Goal: Find specific page/section: Find specific page/section

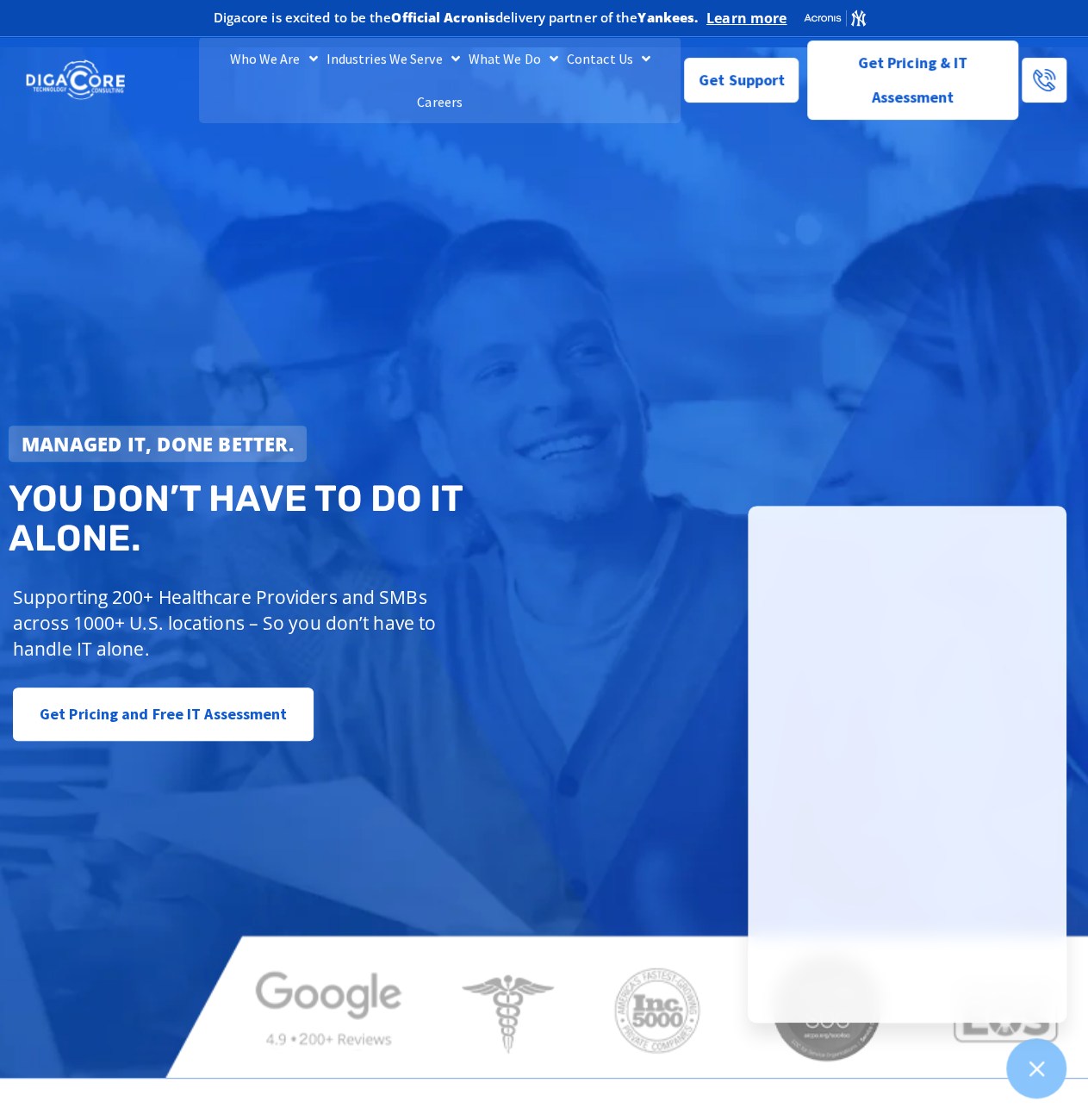
click at [467, 80] on link "Careers" at bounding box center [439, 101] width 54 height 43
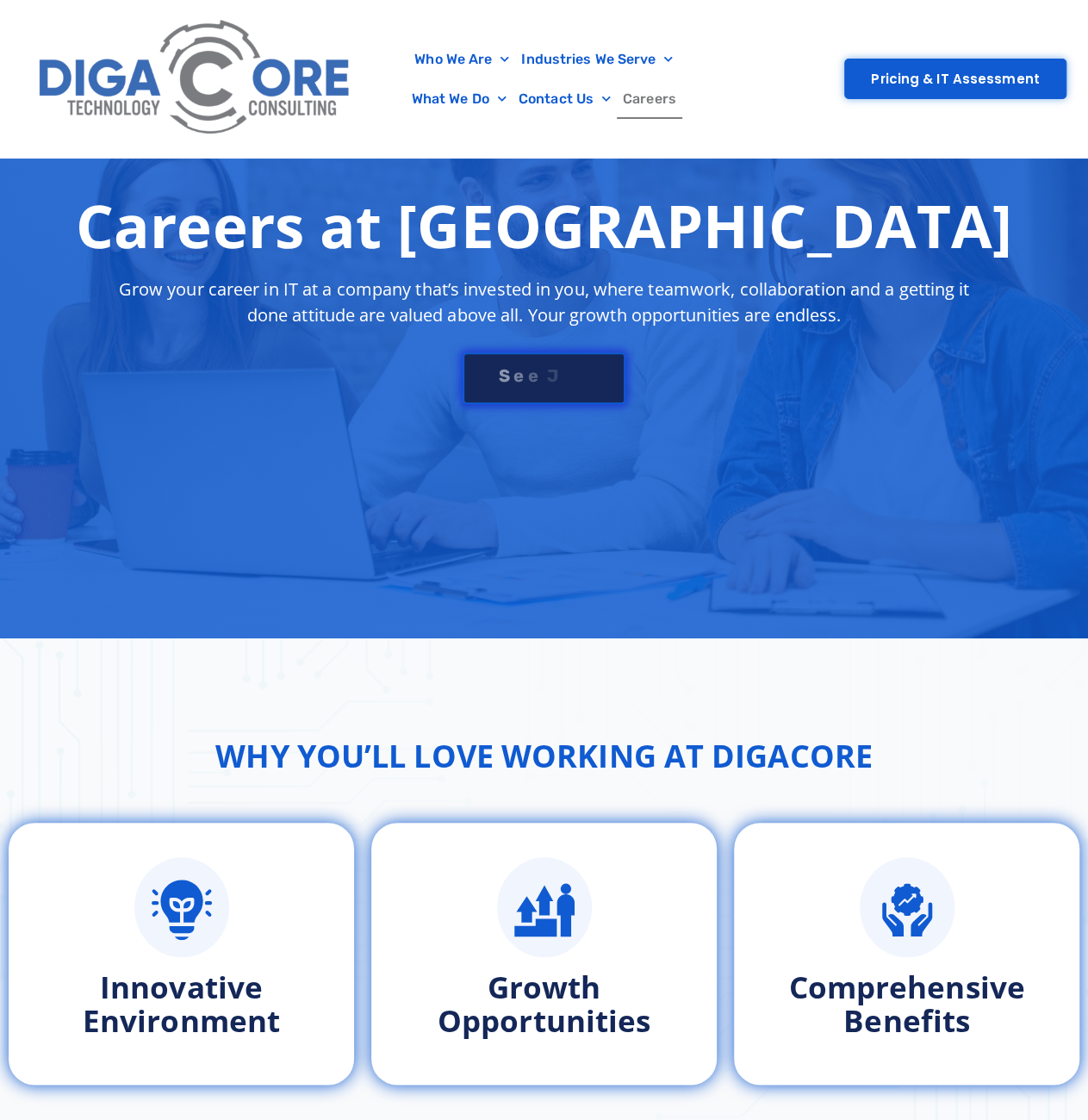
click at [529, 345] on div "S e e J [PERSON_NAME]" at bounding box center [543, 371] width 162 height 52
click at [536, 367] on span "o" at bounding box center [532, 376] width 11 height 17
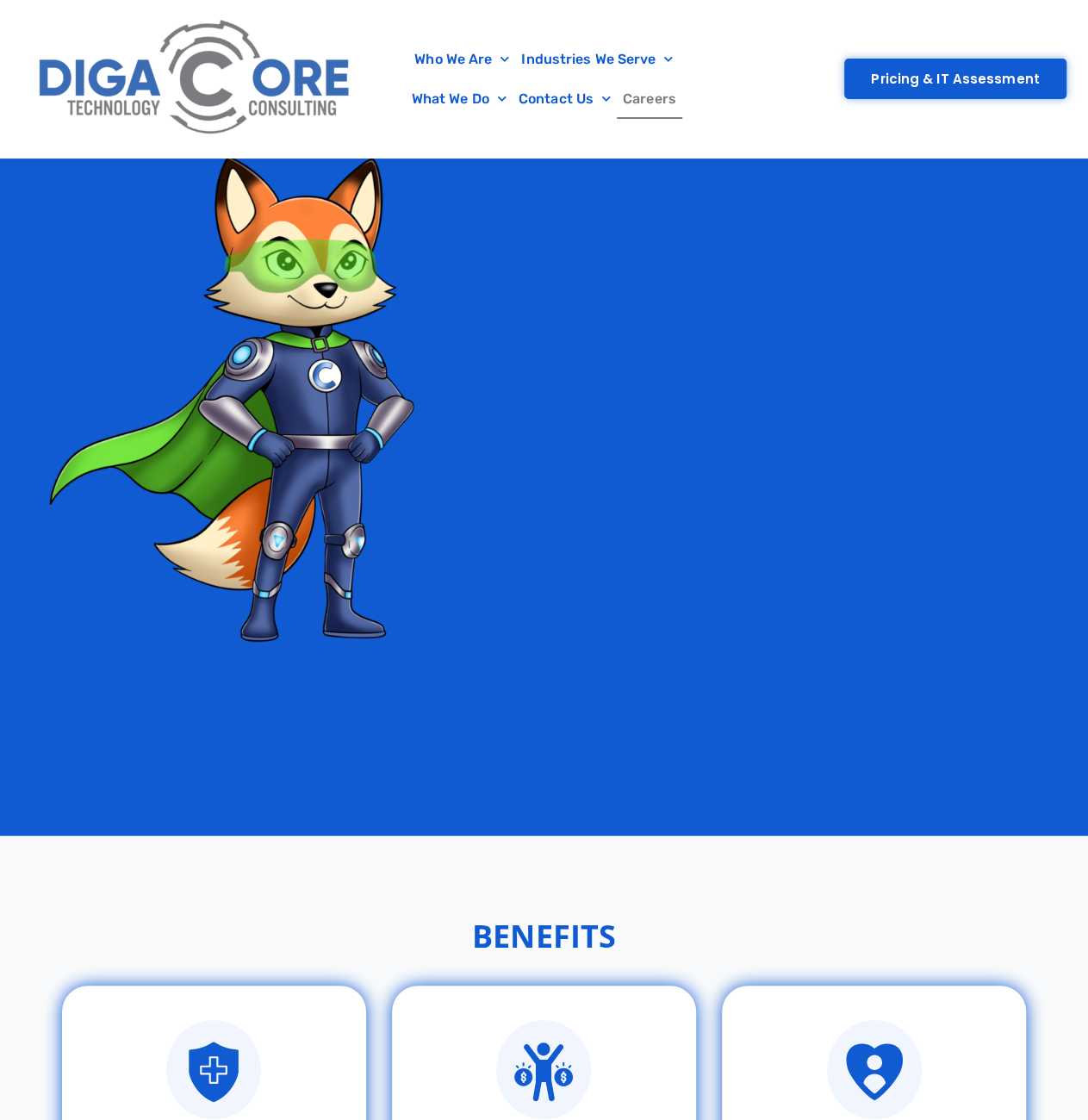
scroll to position [3034, 0]
